Goal: Task Accomplishment & Management: Manage account settings

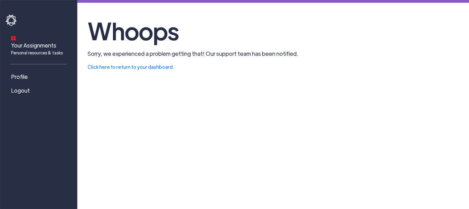
click at [46, 41] on span "Your Assignments Personal resources & tasks" at bounding box center [37, 48] width 52 height 14
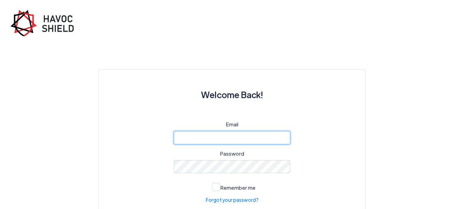
click at [243, 136] on input "email" at bounding box center [232, 137] width 117 height 13
type input "[EMAIL_ADDRESS][DOMAIN_NAME]"
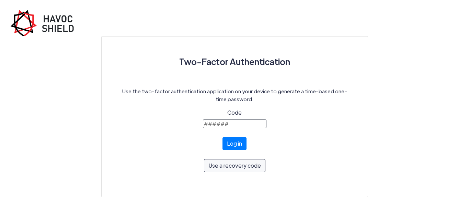
click at [245, 126] on input "Code" at bounding box center [235, 123] width 64 height 9
click at [242, 123] on input "Code" at bounding box center [235, 123] width 64 height 9
click at [228, 123] on input "Code" at bounding box center [235, 123] width 64 height 9
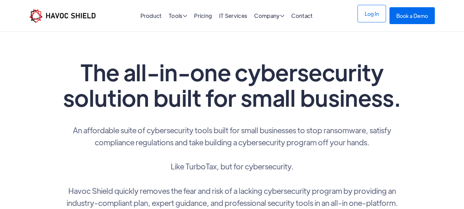
click at [371, 12] on link "Log In" at bounding box center [372, 14] width 29 height 18
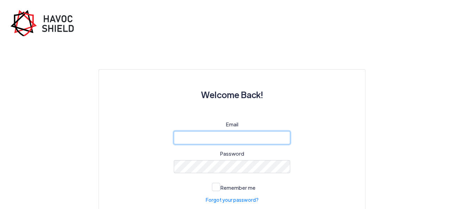
type input "[EMAIL_ADDRESS][DOMAIN_NAME]"
